Goal: Task Accomplishment & Management: Manage account settings

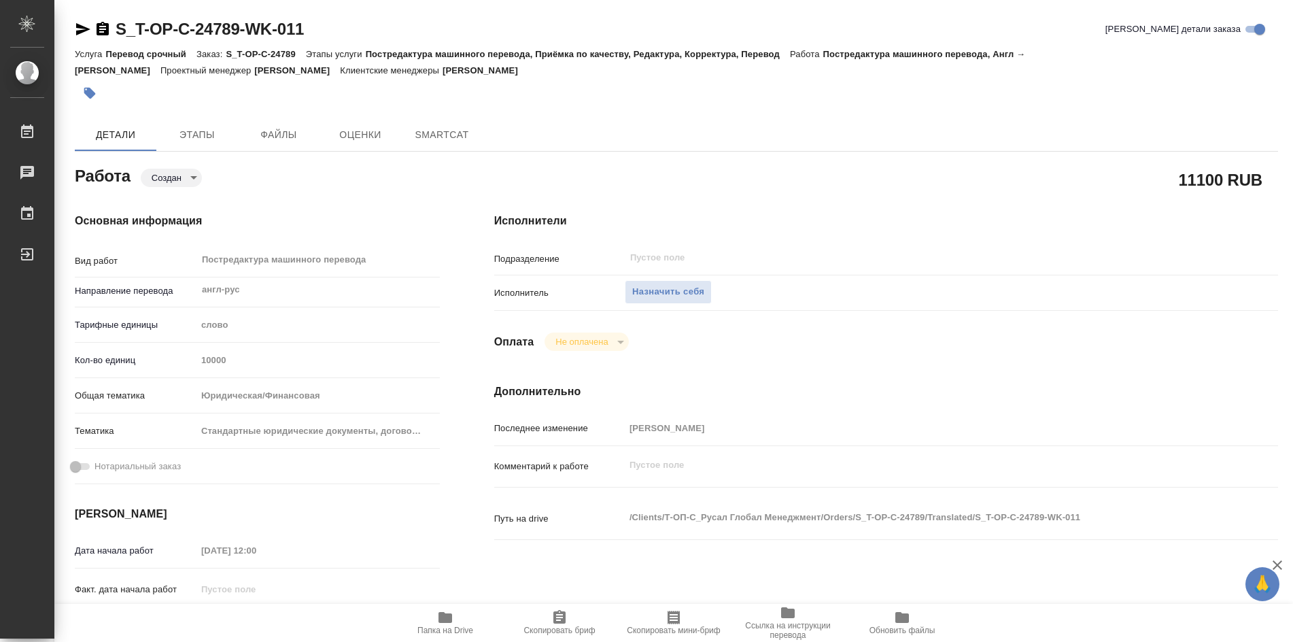
type textarea "x"
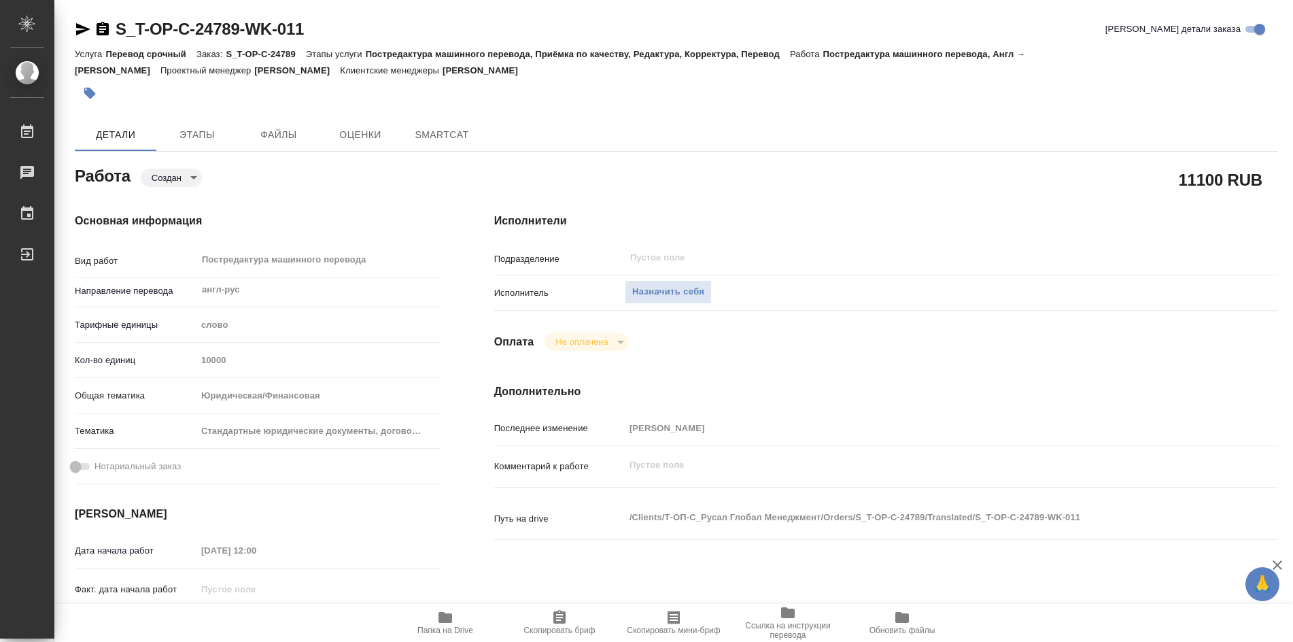
type textarea "x"
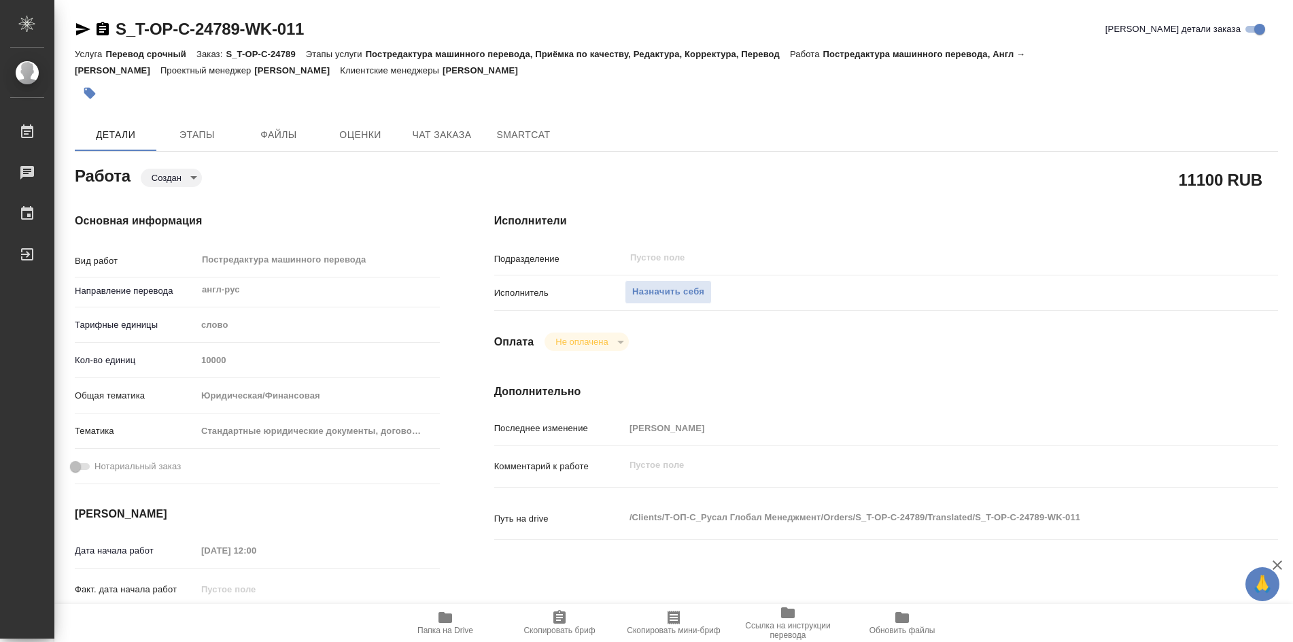
type textarea "x"
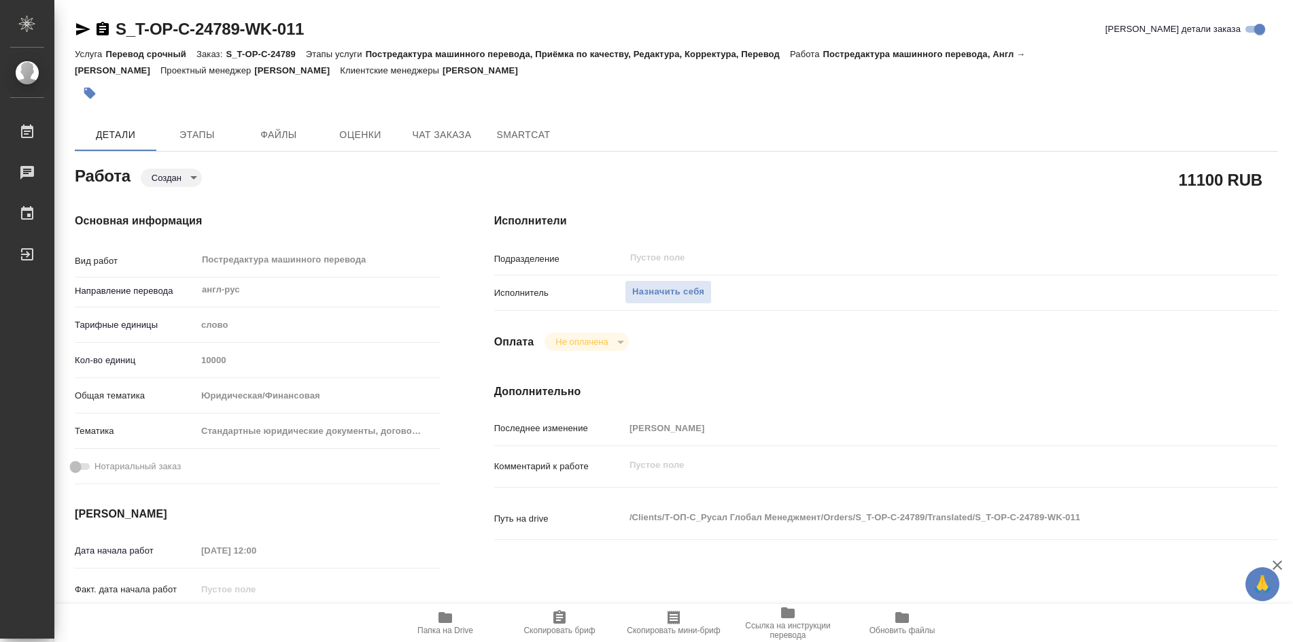
type textarea "x"
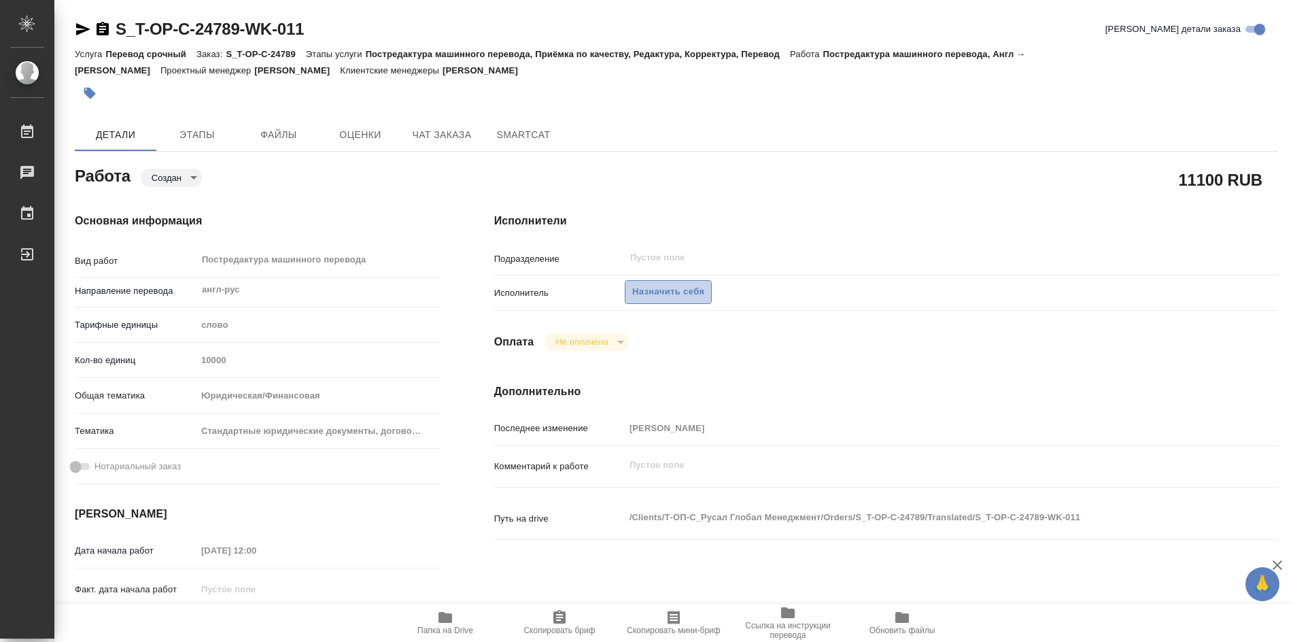
click at [666, 294] on span "Назначить себя" at bounding box center [668, 292] width 72 height 16
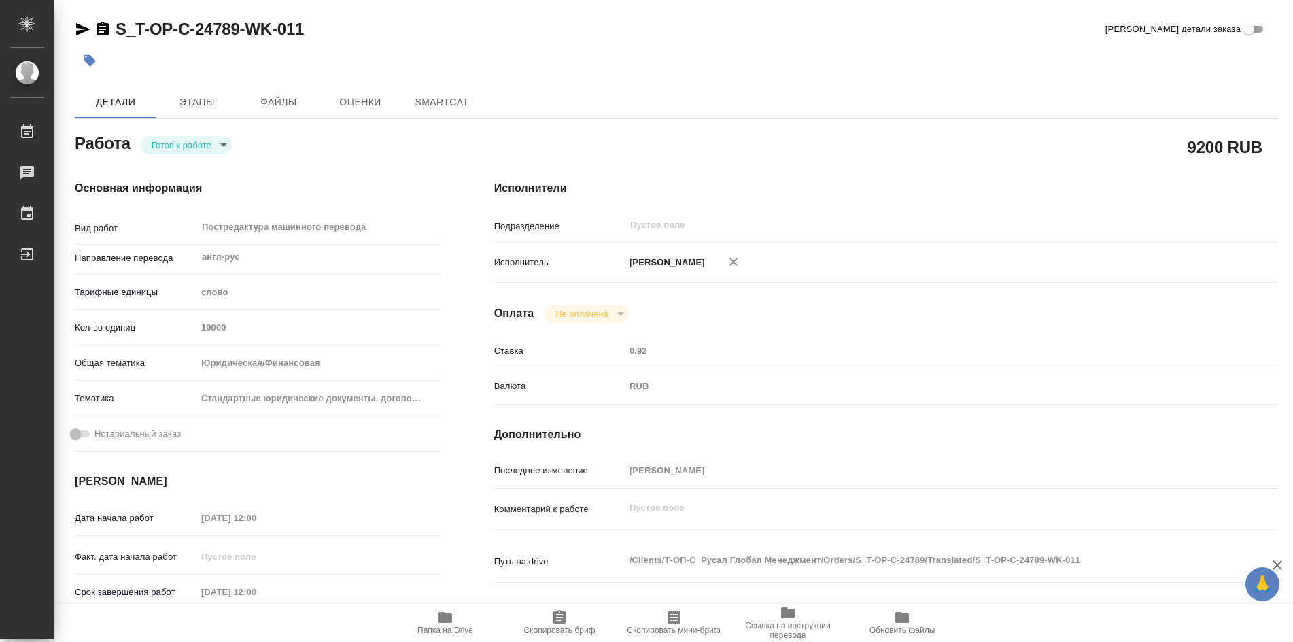
type textarea "x"
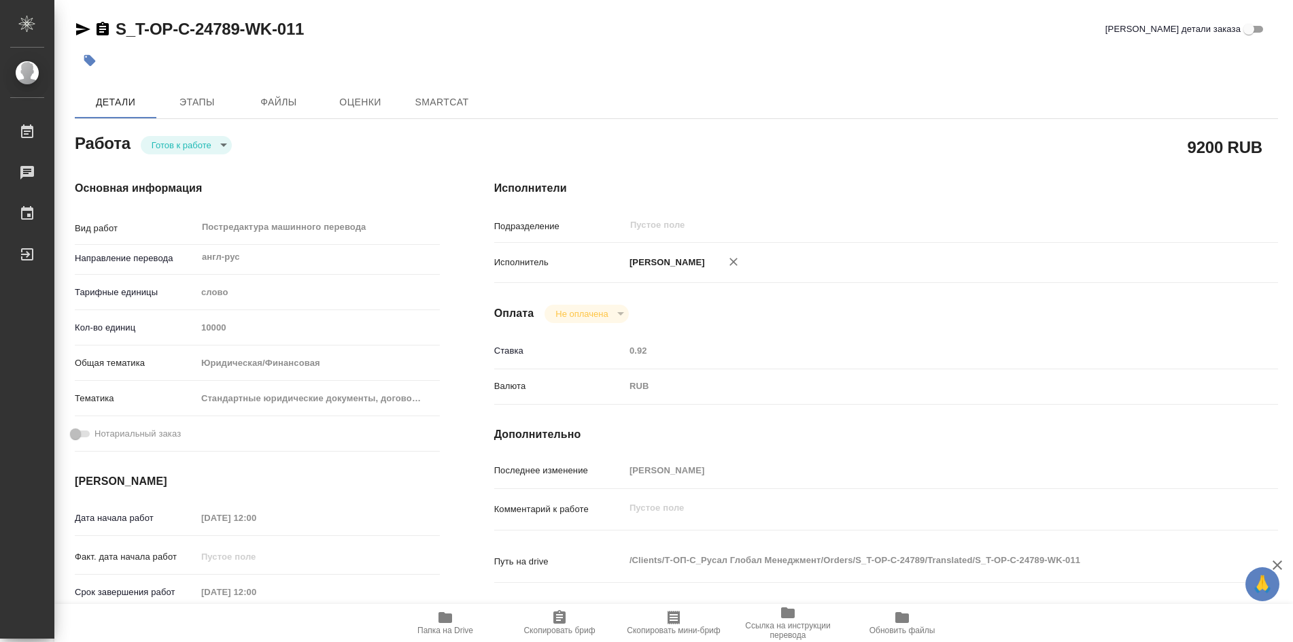
type textarea "x"
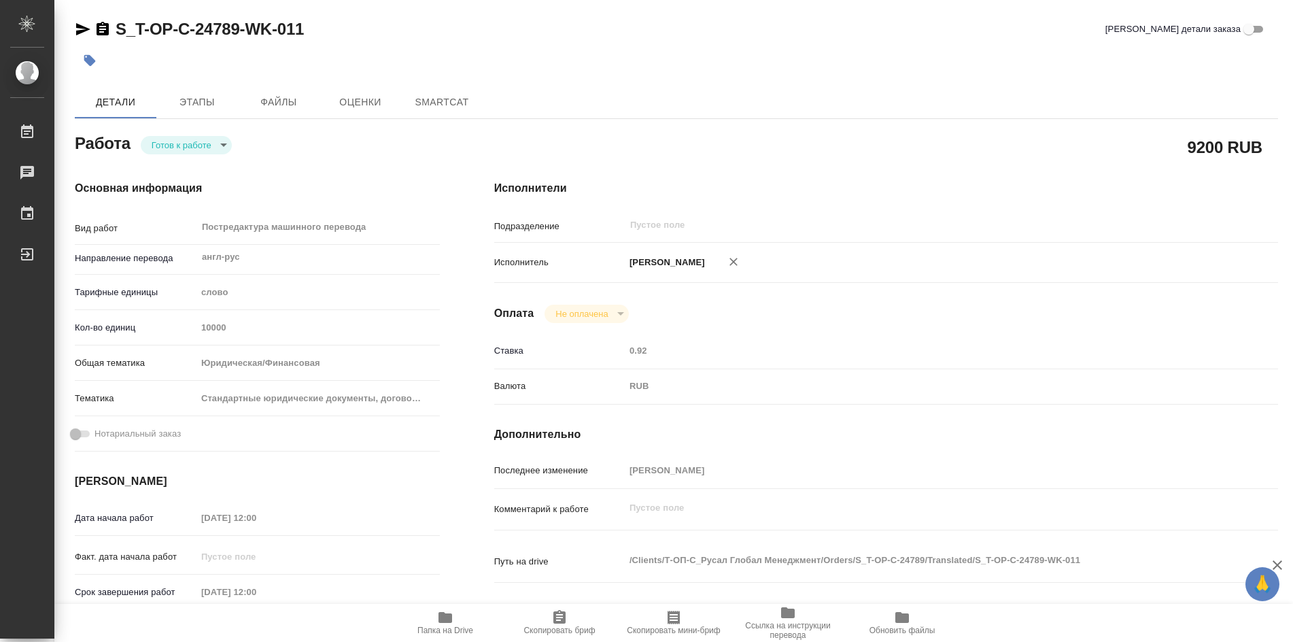
type textarea "x"
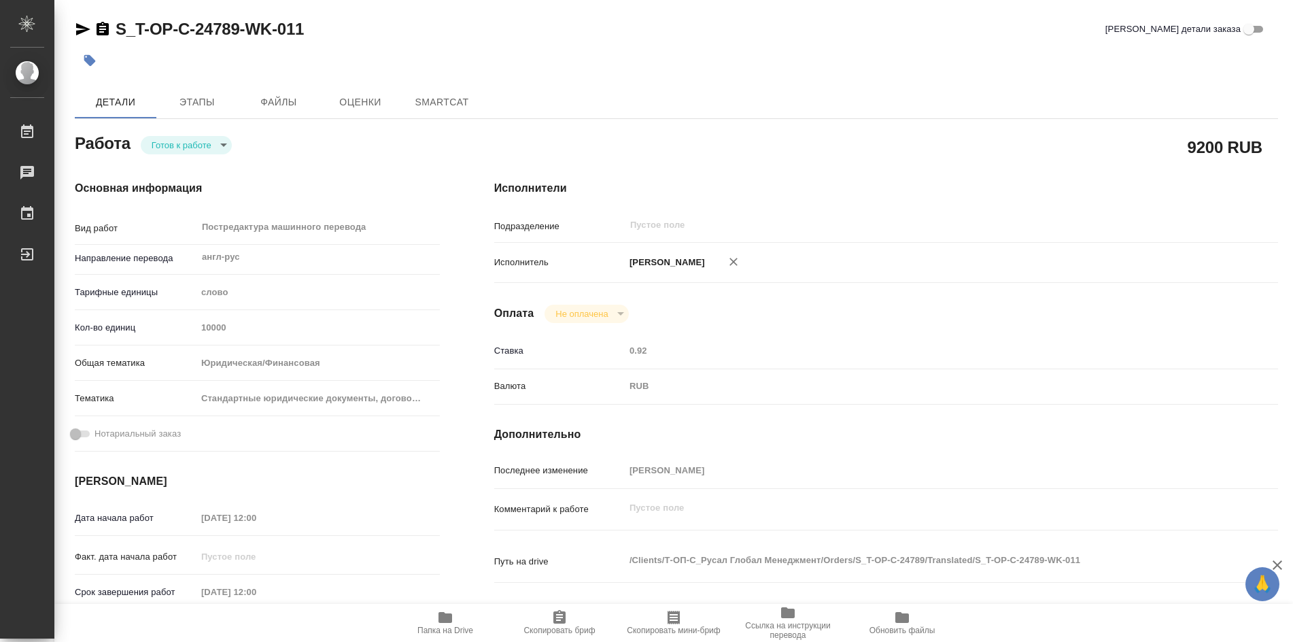
type textarea "x"
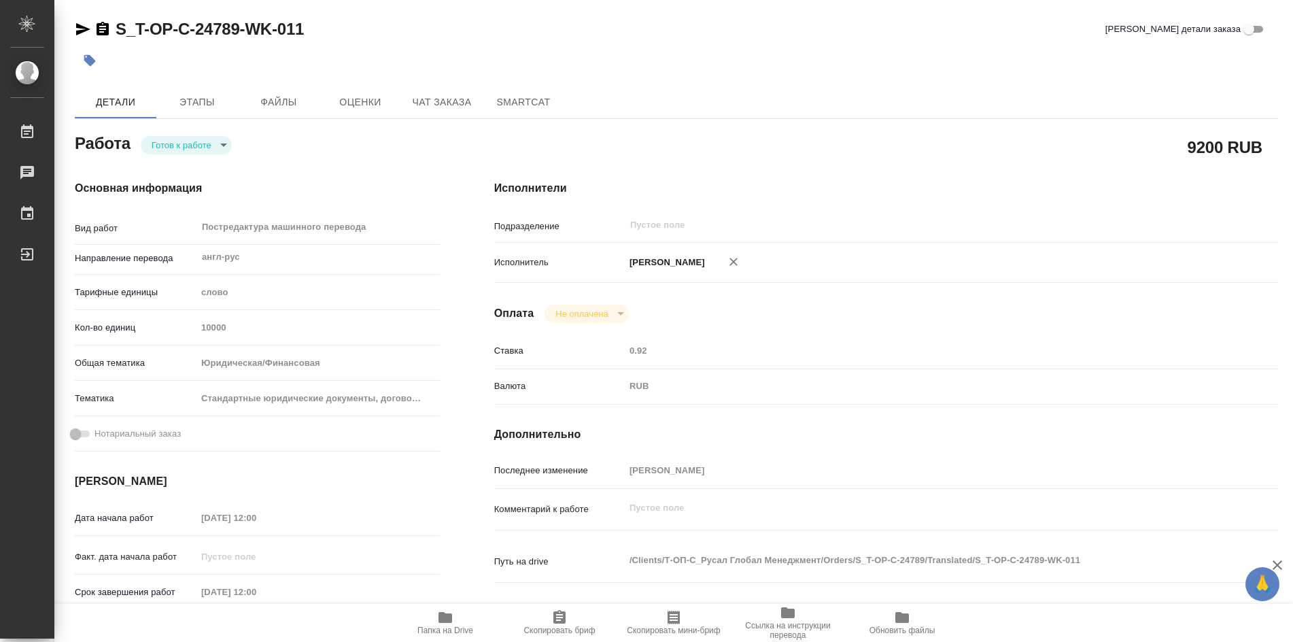
type textarea "x"
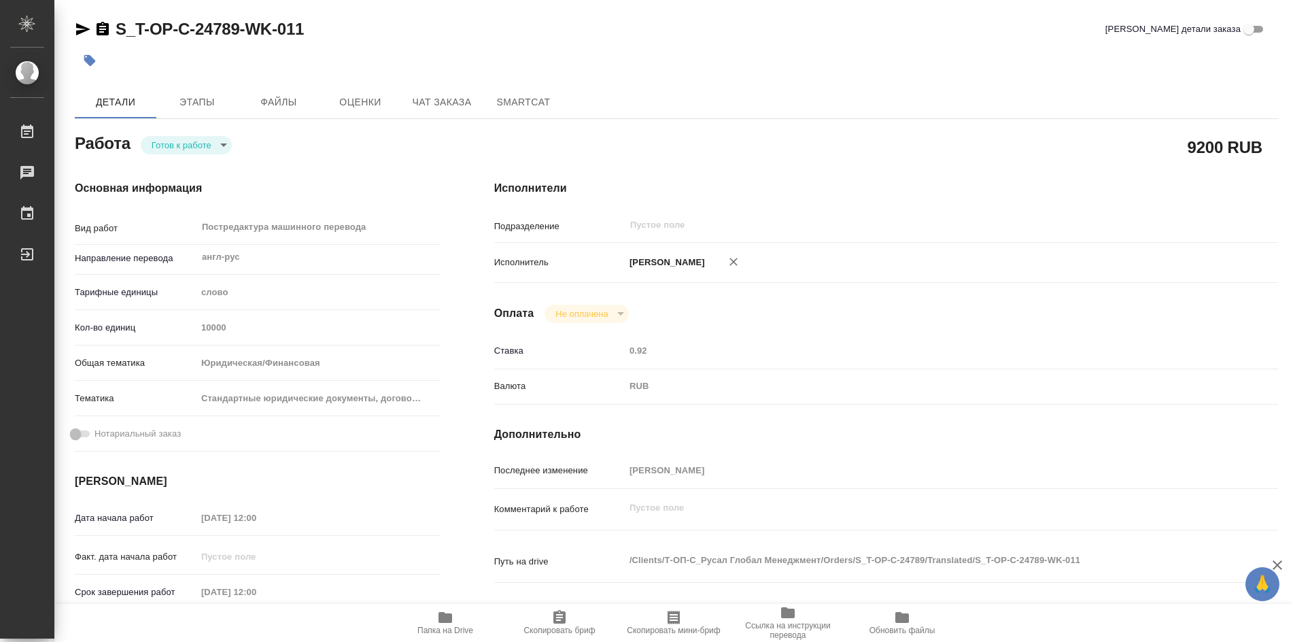
type textarea "x"
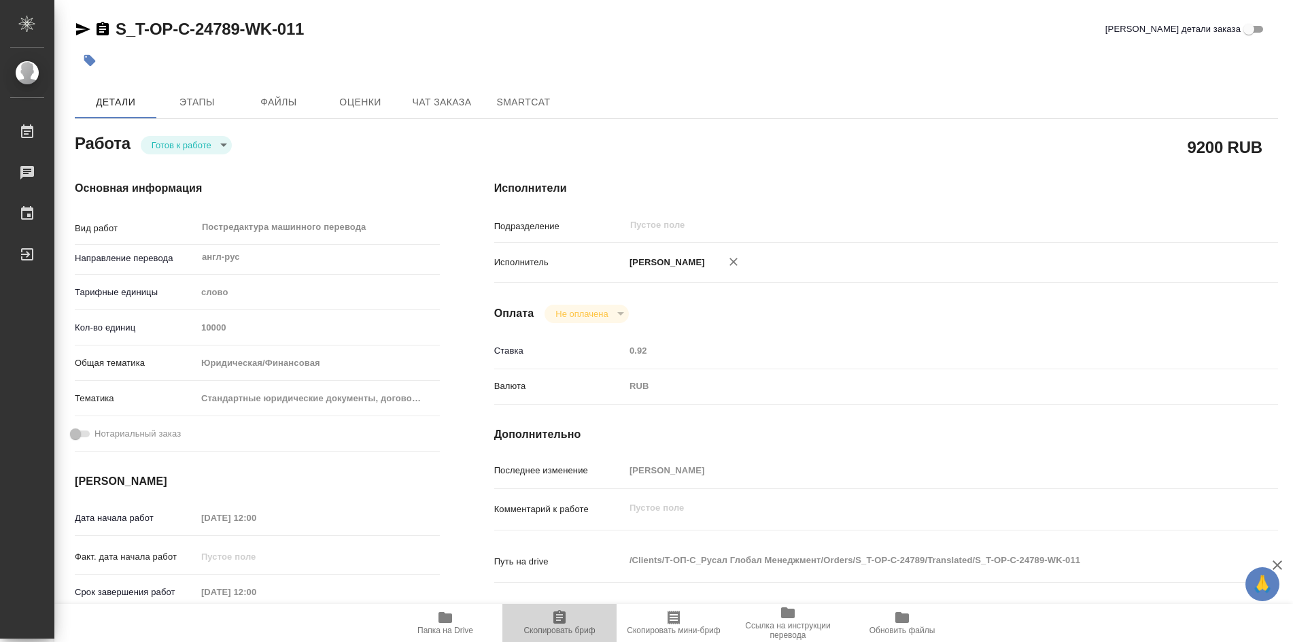
drag, startPoint x: 563, startPoint y: 617, endPoint x: 562, endPoint y: 609, distance: 8.2
click at [562, 616] on icon "button" at bounding box center [559, 617] width 12 height 14
click at [454, 621] on span "Папка на Drive" at bounding box center [445, 622] width 98 height 26
click at [226, 146] on body "🙏 .cls-1 fill:#fff; AWATERA Soldatenkova Tatyana Работы 2 Чаты График Выйти S_T…" at bounding box center [646, 321] width 1293 height 642
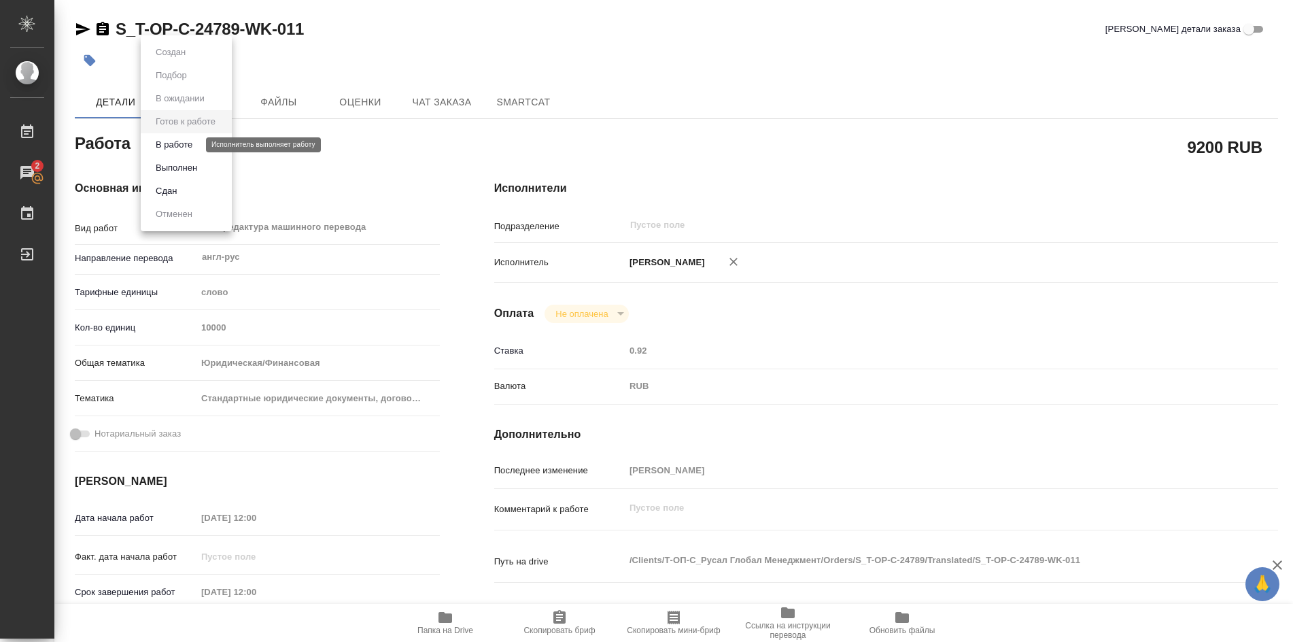
click at [186, 150] on button "В работе" at bounding box center [174, 144] width 45 height 15
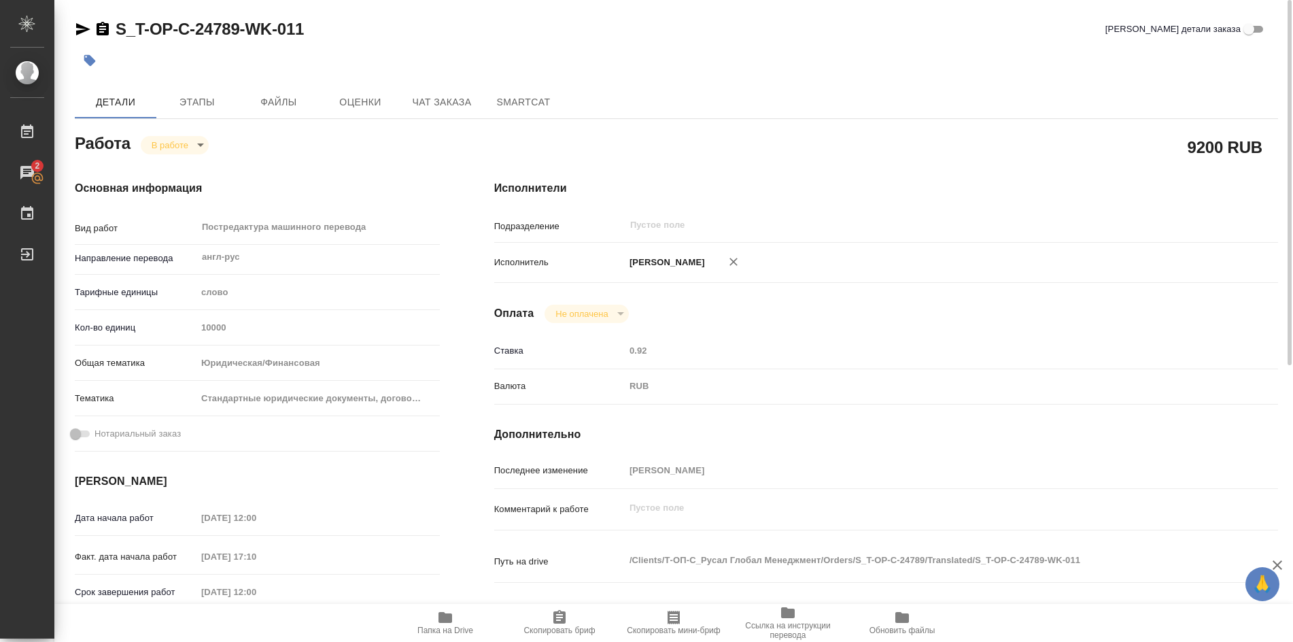
type textarea "x"
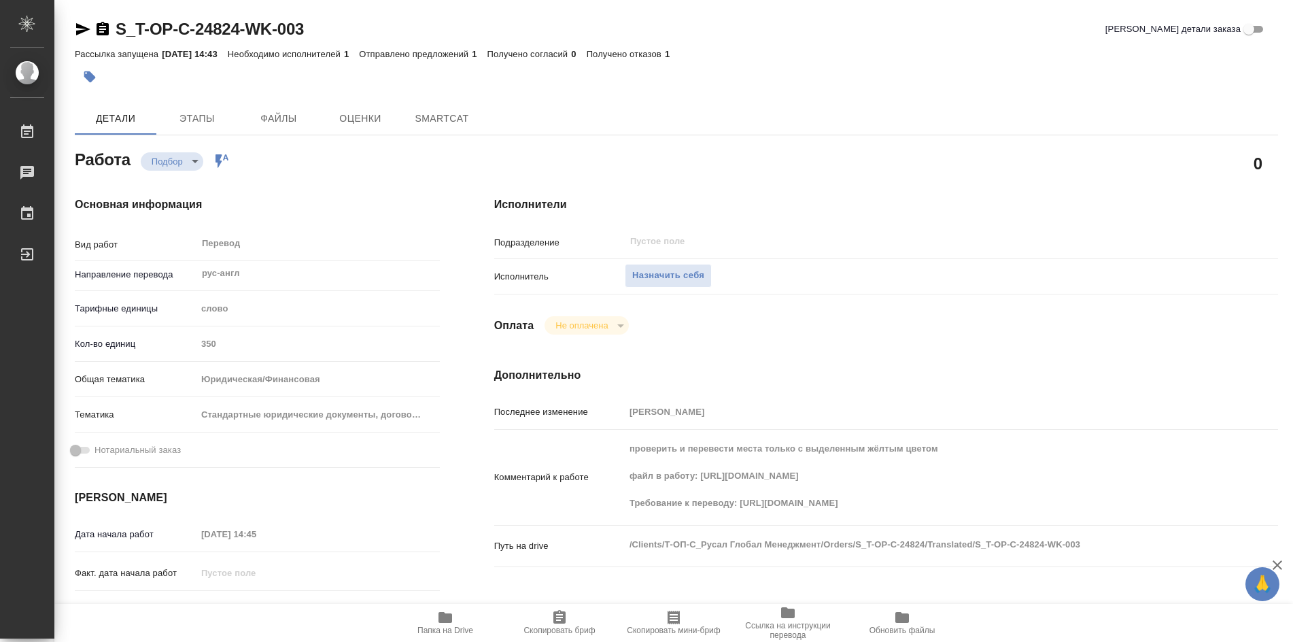
type textarea "x"
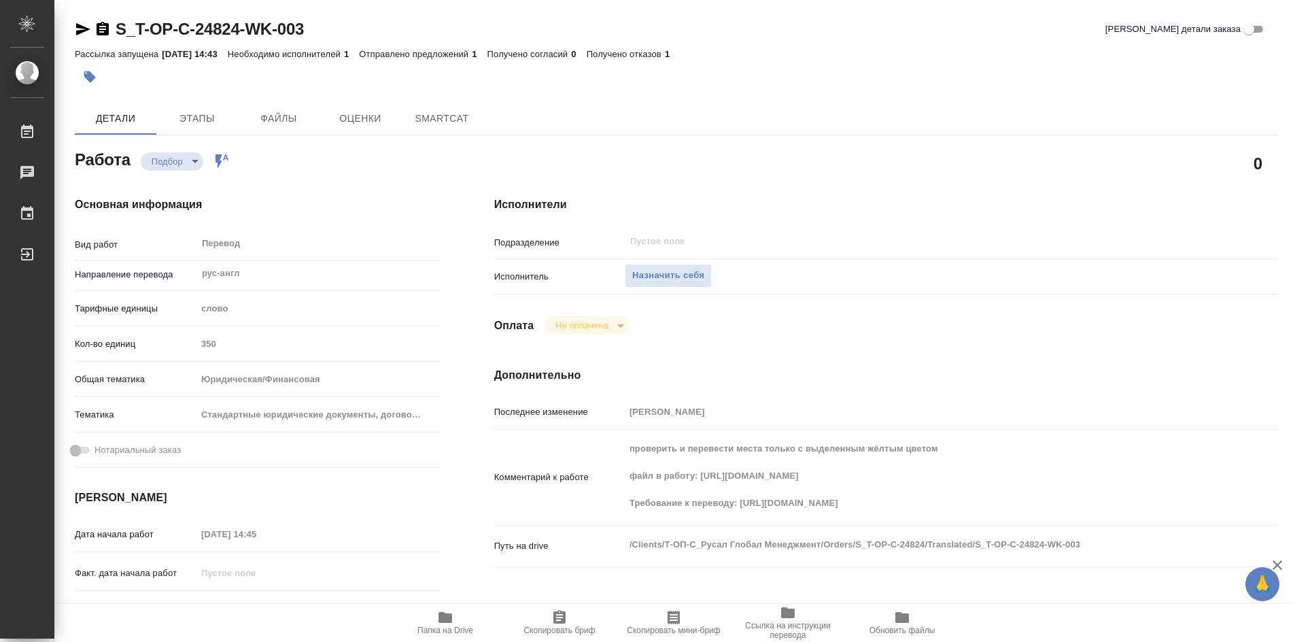
type textarea "x"
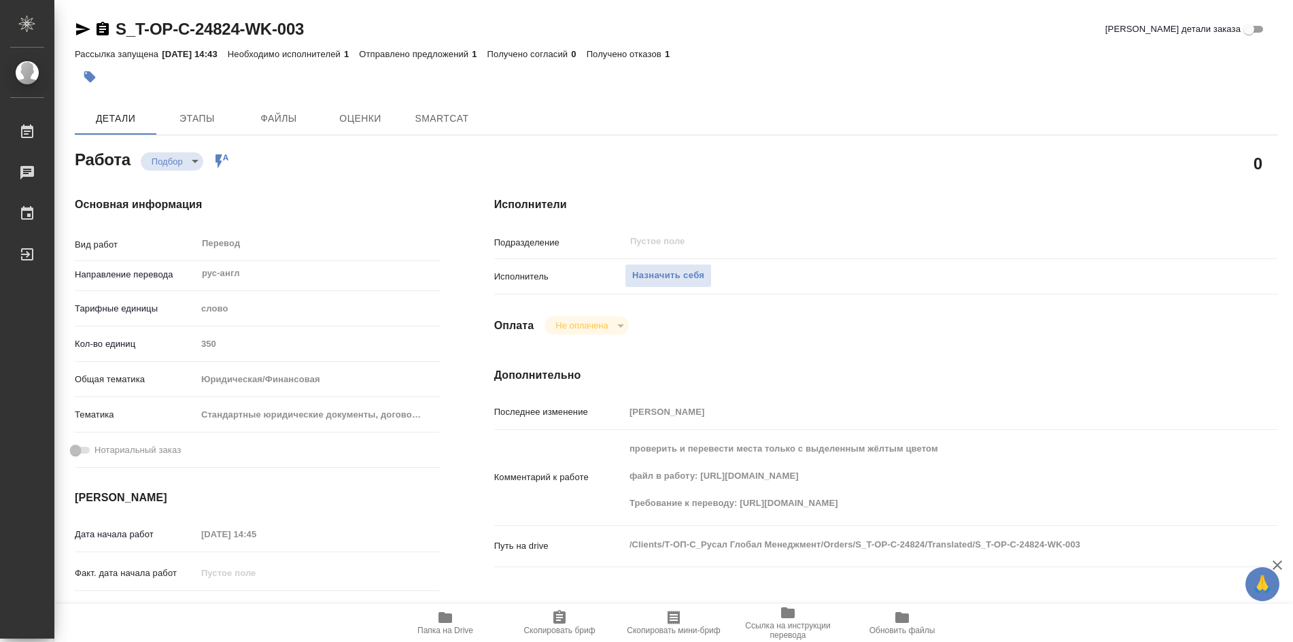
type textarea "x"
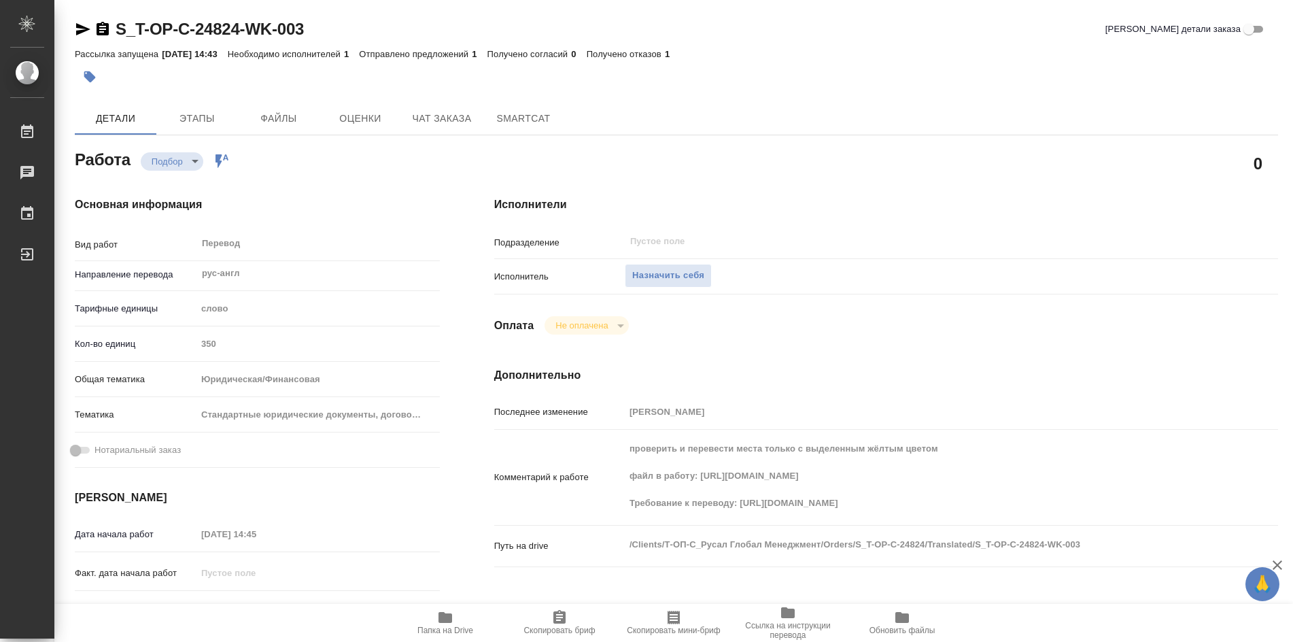
type textarea "x"
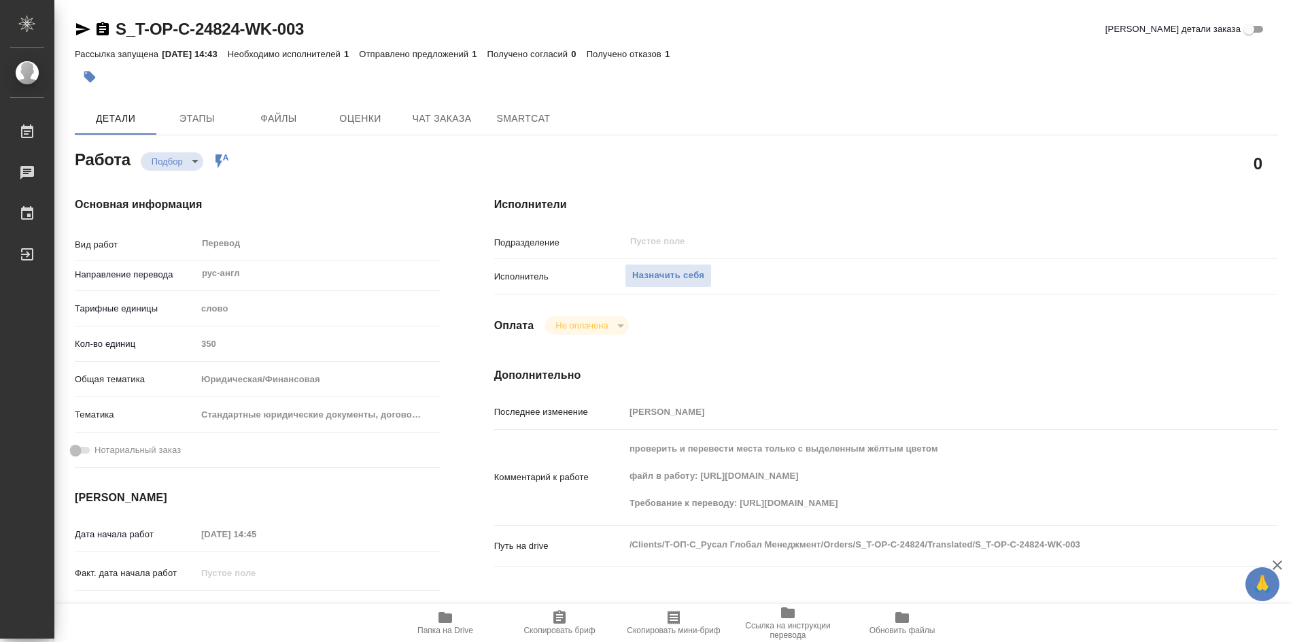
type textarea "x"
